Goal: Find specific page/section: Find specific page/section

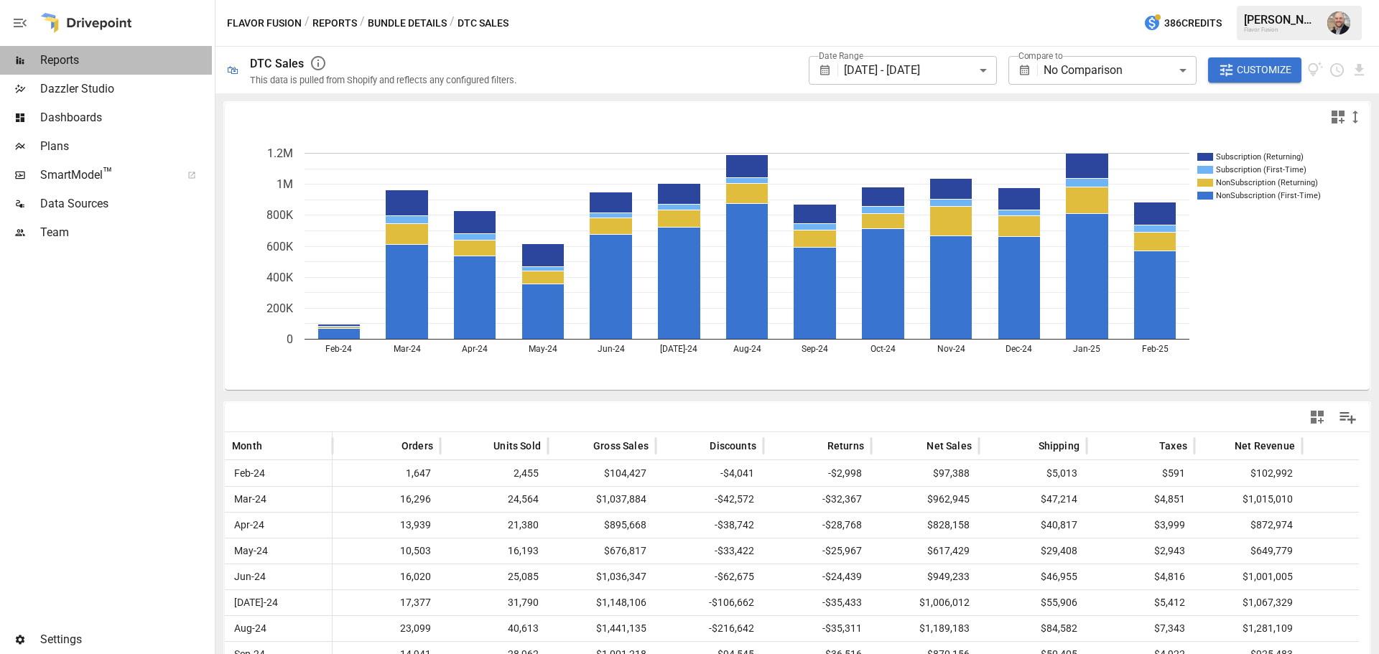
click at [118, 64] on span "Reports" at bounding box center [126, 60] width 172 height 17
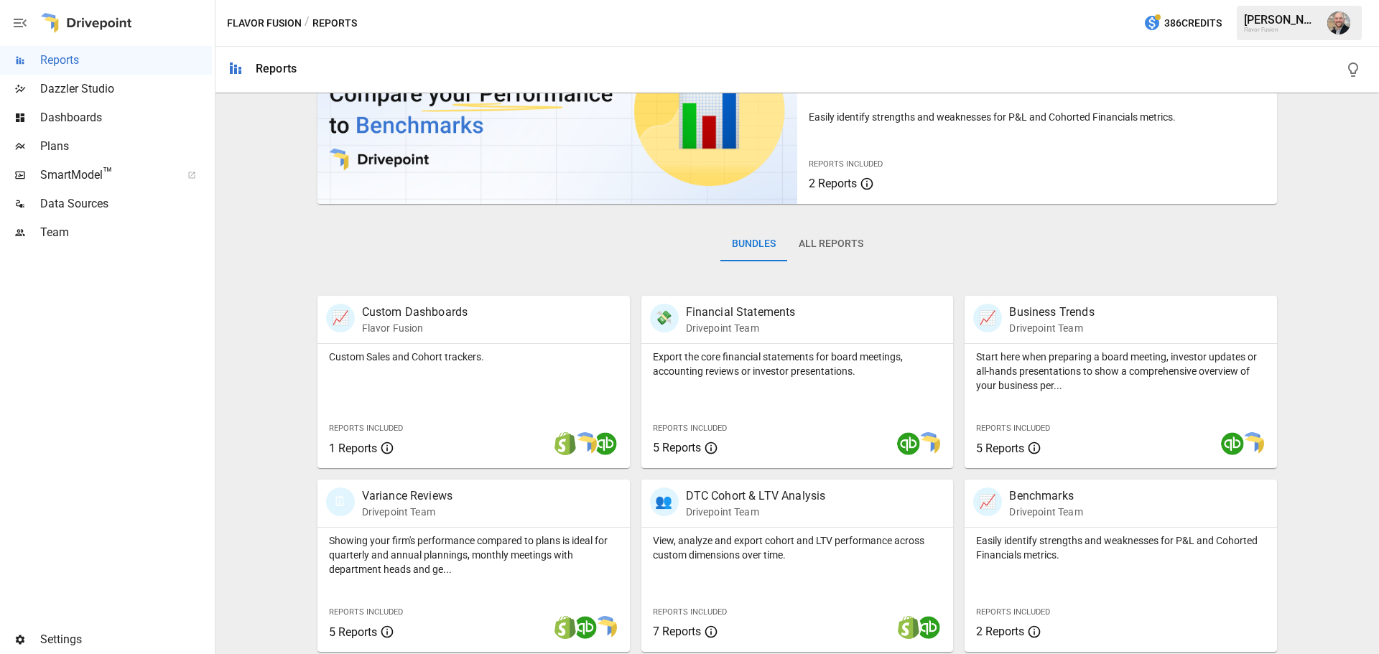
scroll to position [215, 0]
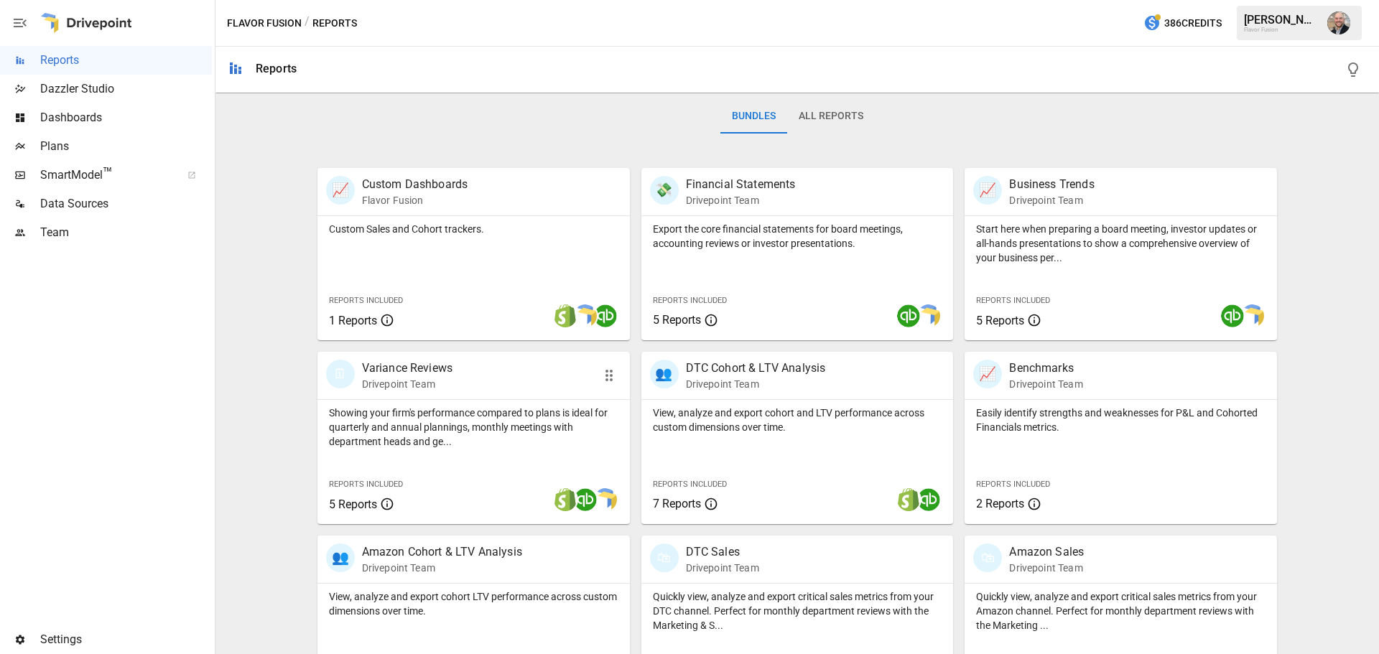
click at [478, 426] on p "Showing your firm's performance compared to plans is ideal for quarterly and an…" at bounding box center [473, 427] width 289 height 43
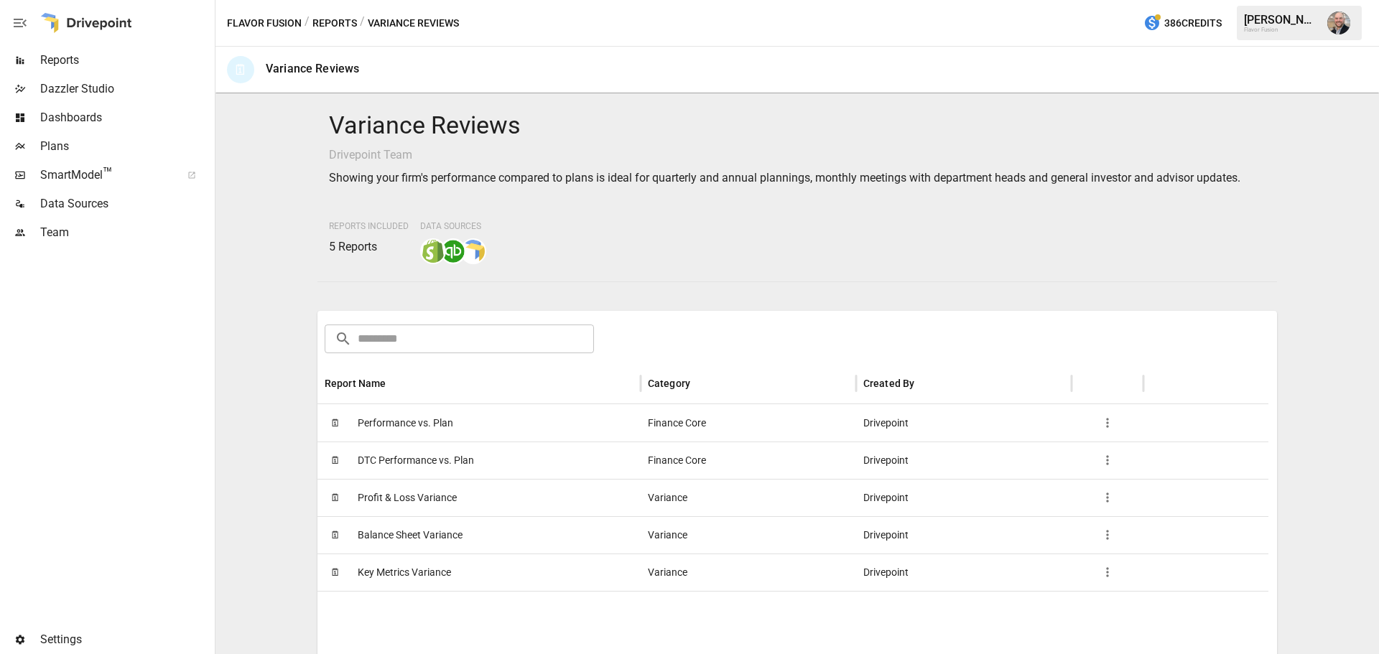
click at [467, 429] on div "🗓 Performance vs. Plan" at bounding box center [478, 422] width 323 height 37
